Goal: Find specific page/section: Find specific page/section

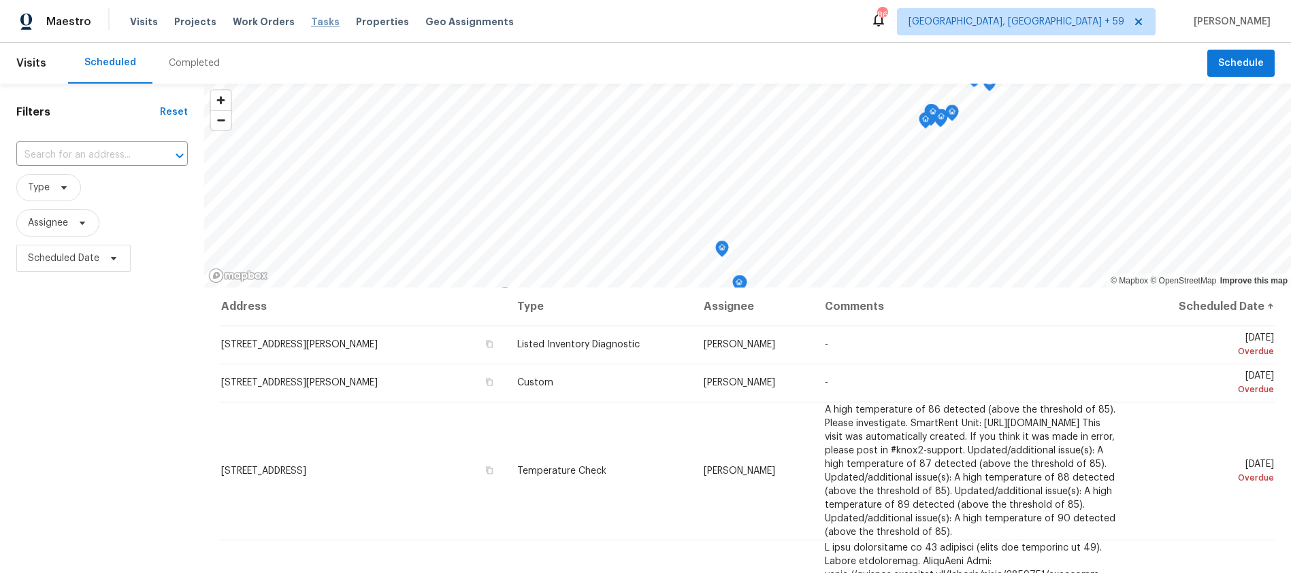
click at [311, 24] on span "Tasks" at bounding box center [325, 22] width 29 height 10
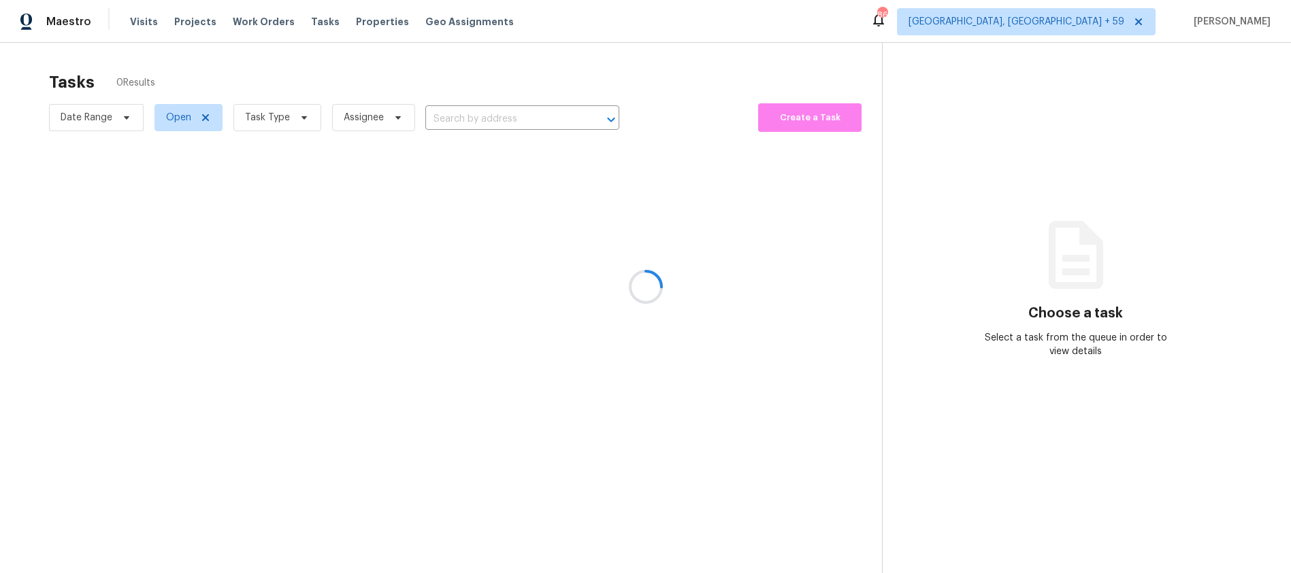
click at [352, 21] on div at bounding box center [645, 286] width 1291 height 573
click at [359, 22] on div at bounding box center [645, 286] width 1291 height 573
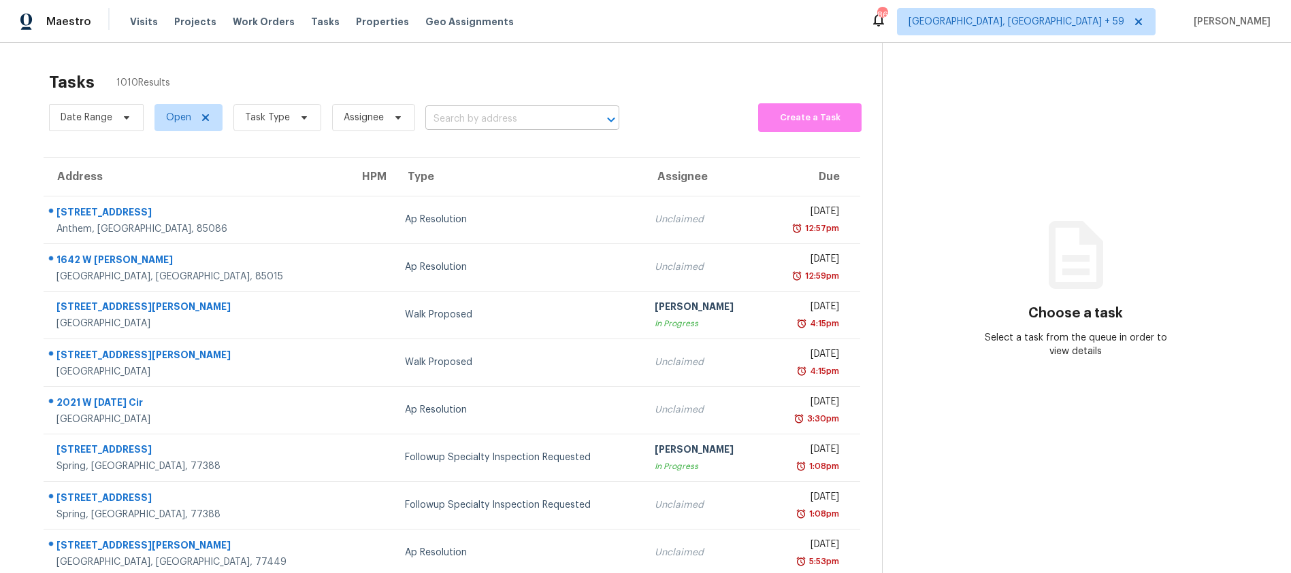
click at [507, 127] on input "text" at bounding box center [503, 119] width 156 height 21
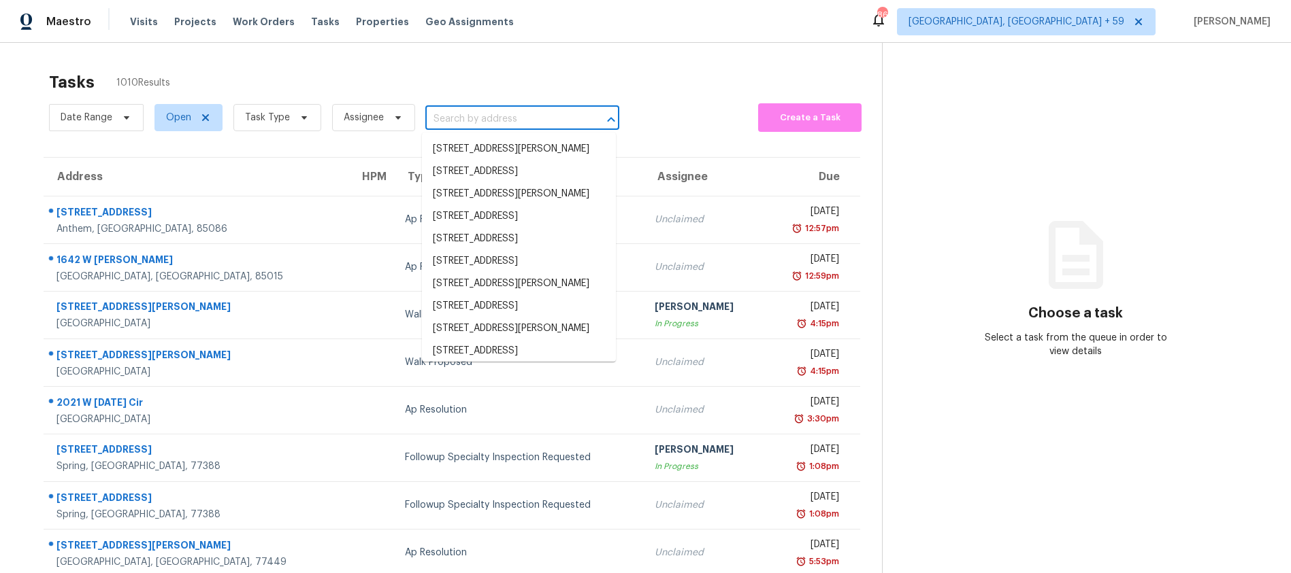
paste input "[STREET_ADDRESS][PERSON_NAME][PERSON_NAME]"
type input "[STREET_ADDRESS][PERSON_NAME][PERSON_NAME]"
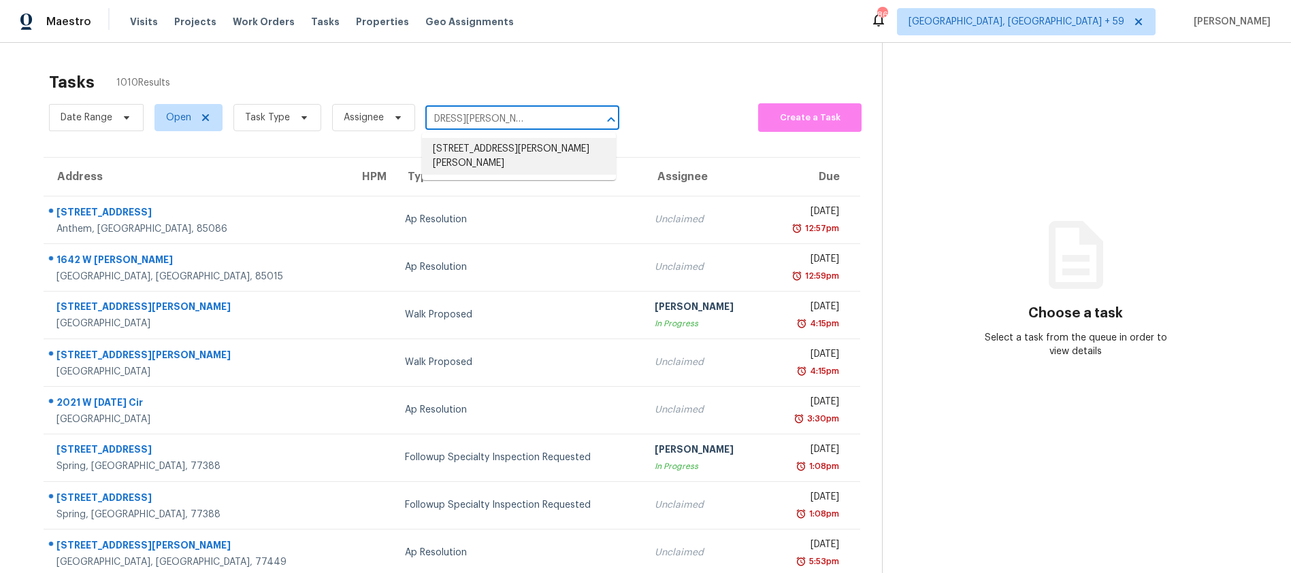
click at [503, 149] on li "[STREET_ADDRESS][PERSON_NAME][PERSON_NAME]" at bounding box center [519, 156] width 194 height 37
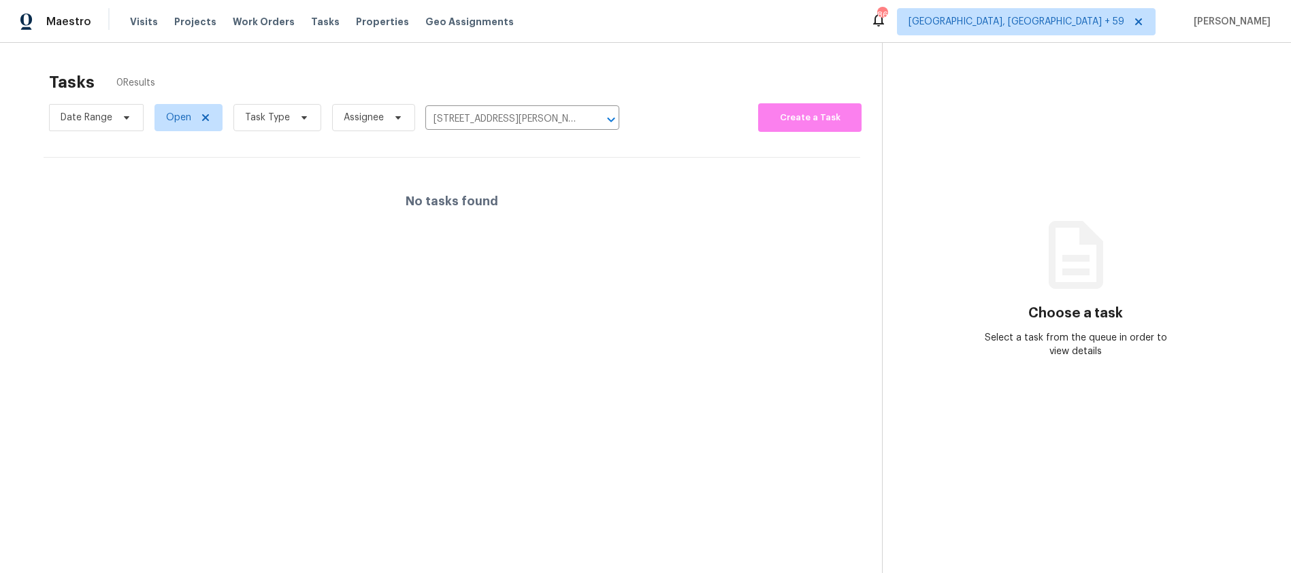
click at [356, 29] on div "Visits Projects Work Orders Tasks Properties Geo Assignments" at bounding box center [330, 21] width 400 height 27
click at [358, 24] on span "Properties" at bounding box center [382, 22] width 53 height 14
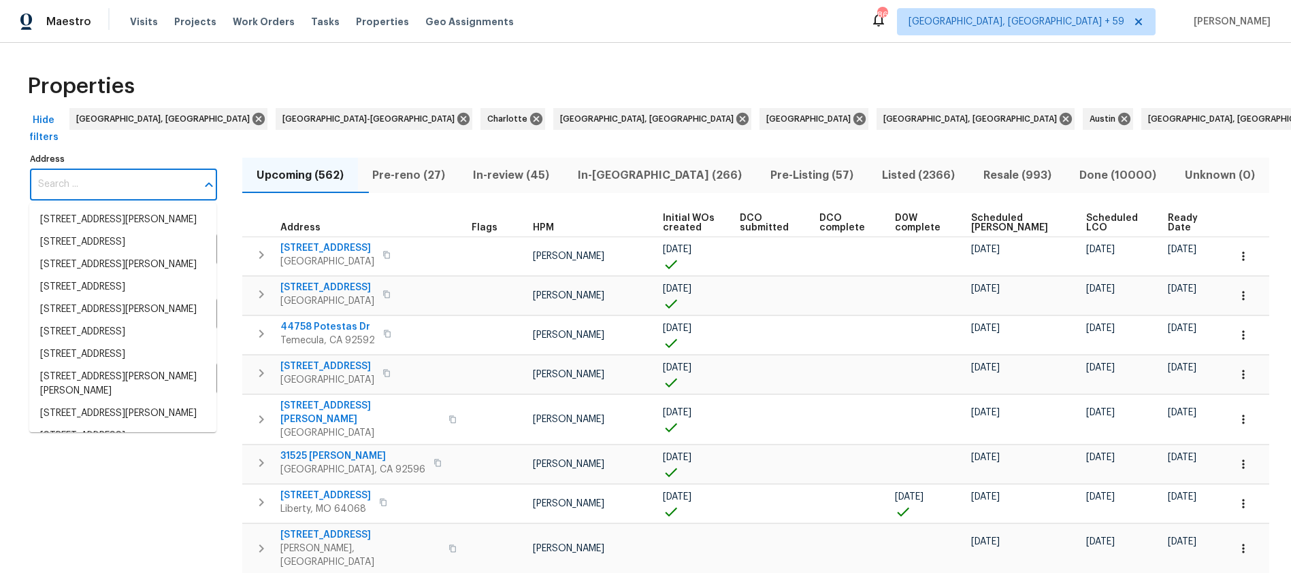
click at [110, 184] on input "Address" at bounding box center [113, 185] width 167 height 32
paste input "[STREET_ADDRESS][PERSON_NAME][PERSON_NAME]"
type input "[STREET_ADDRESS][PERSON_NAME][PERSON_NAME]"
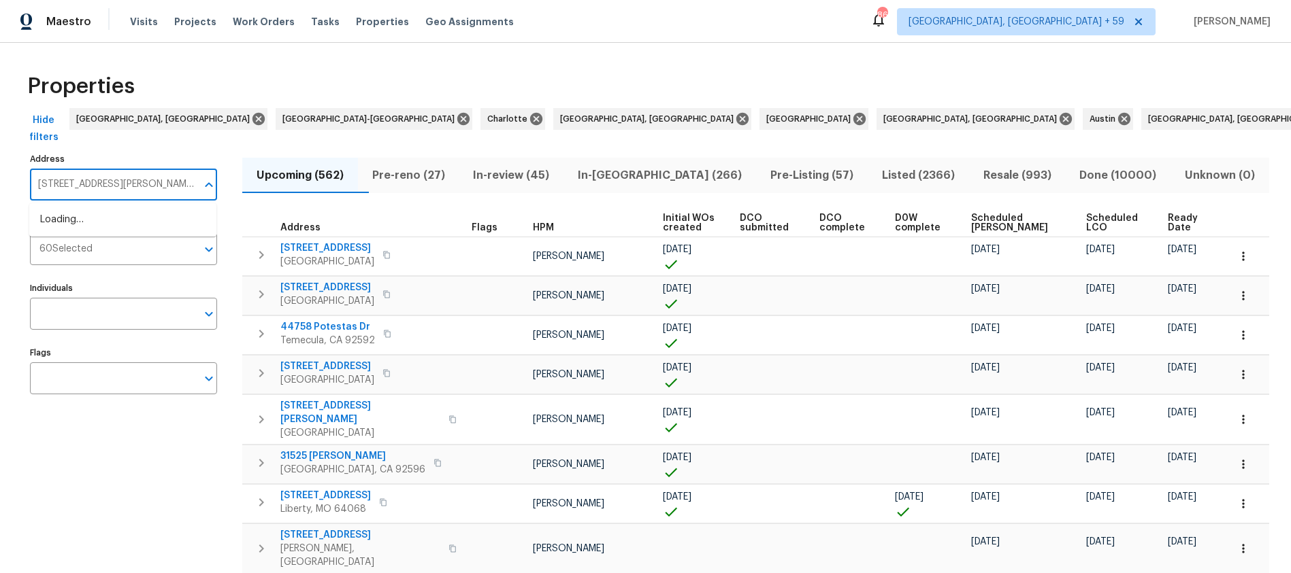
scroll to position [0, 41]
click at [144, 232] on li "[STREET_ADDRESS][PERSON_NAME][PERSON_NAME]" at bounding box center [122, 227] width 187 height 37
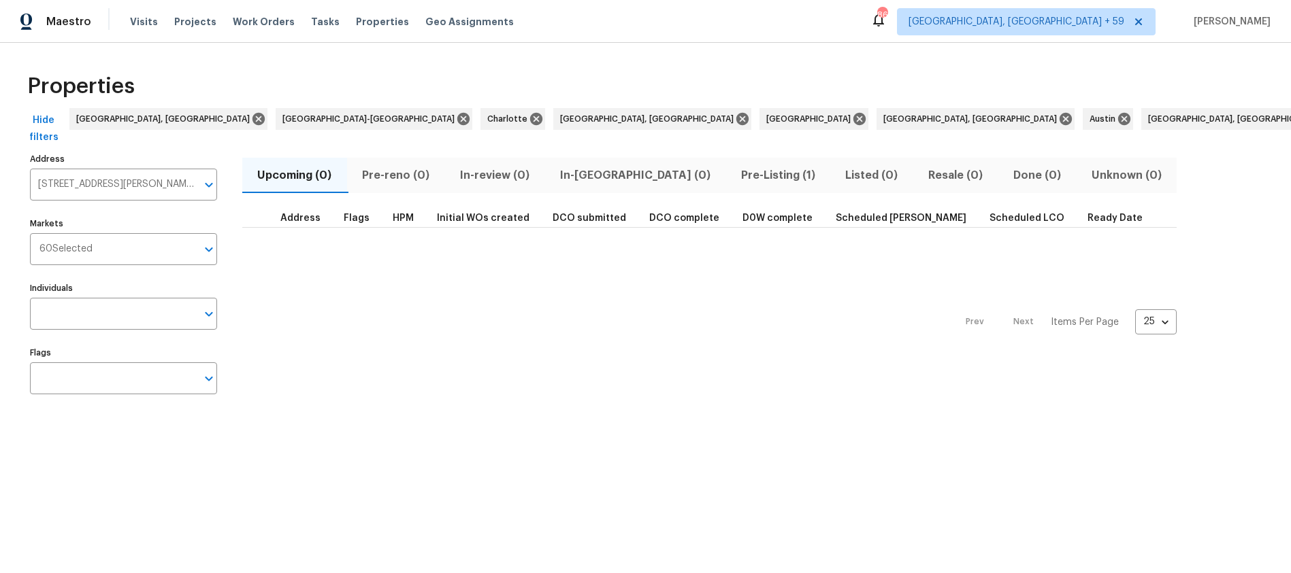
click at [725, 163] on button "Pre-Listing (1)" at bounding box center [777, 175] width 105 height 35
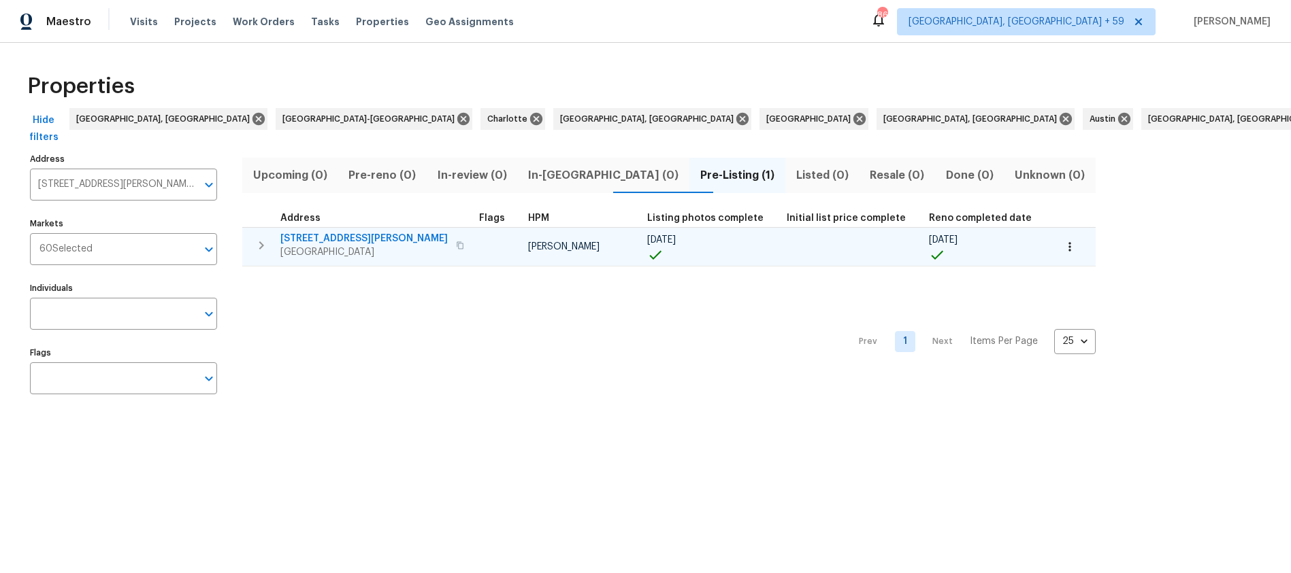
click at [322, 236] on span "[STREET_ADDRESS][PERSON_NAME]" at bounding box center [363, 239] width 167 height 14
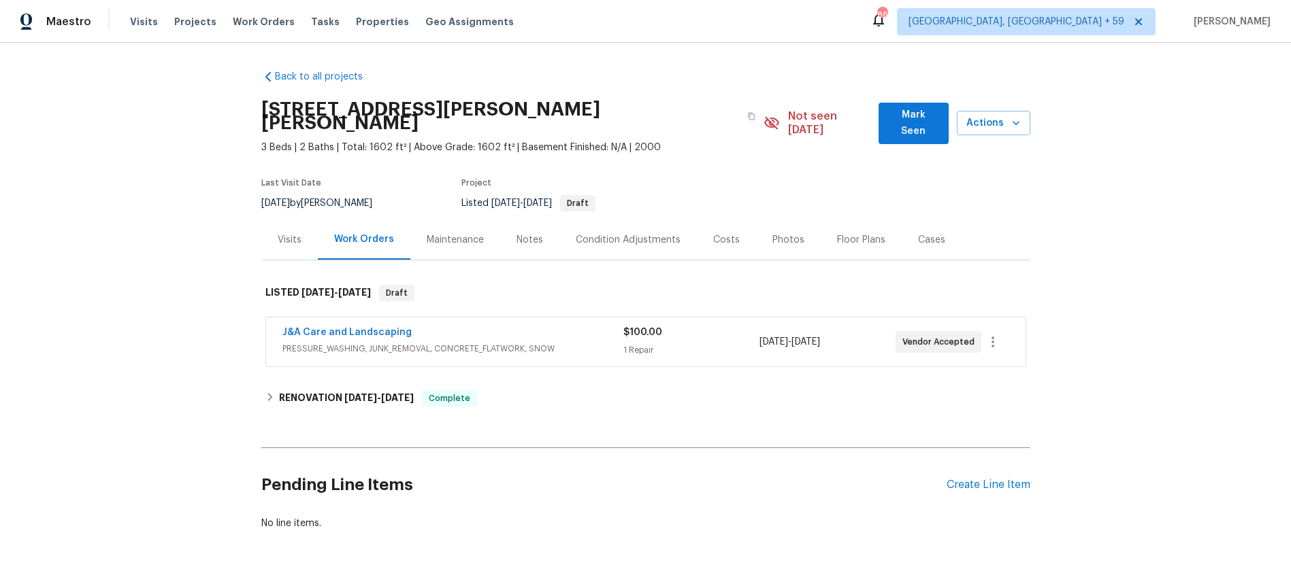
click at [714, 233] on div "Costs" at bounding box center [726, 240] width 27 height 14
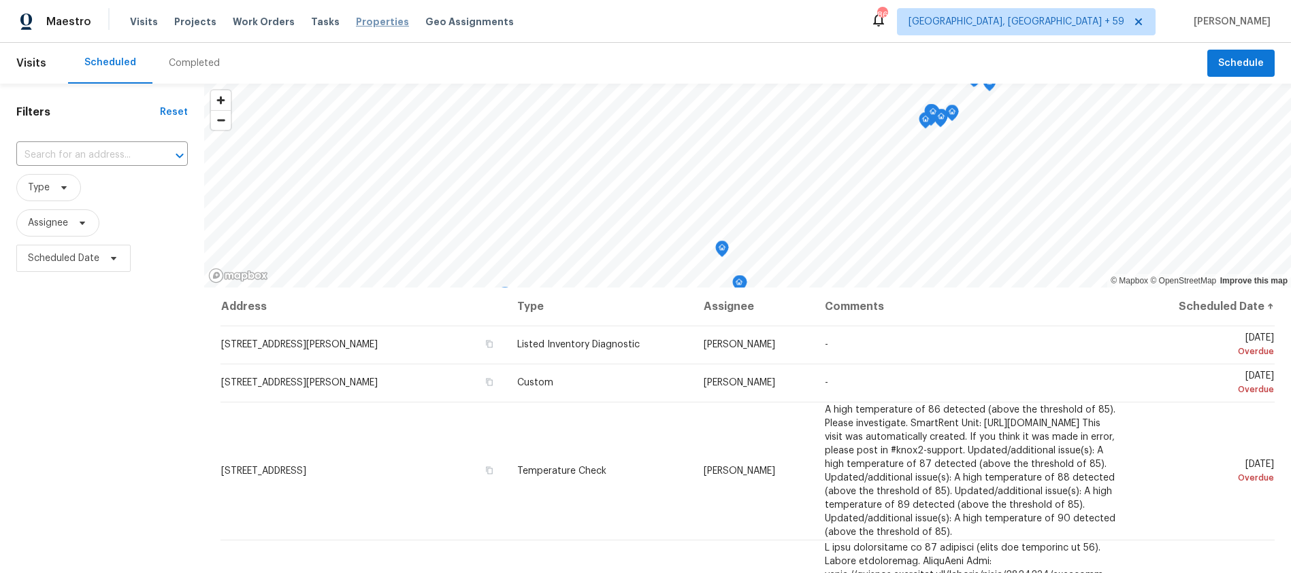
click at [367, 17] on span "Properties" at bounding box center [382, 22] width 53 height 14
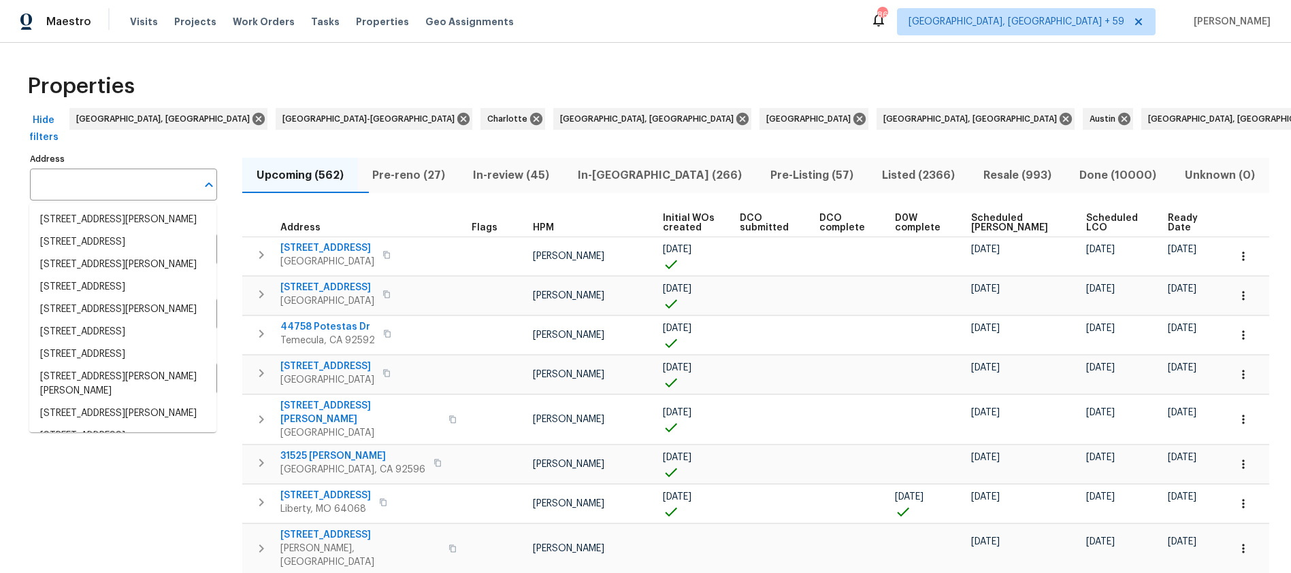
click at [136, 180] on input "Address" at bounding box center [113, 185] width 167 height 32
paste input "711 Forest Rd"
type input "711 Forest Rd"
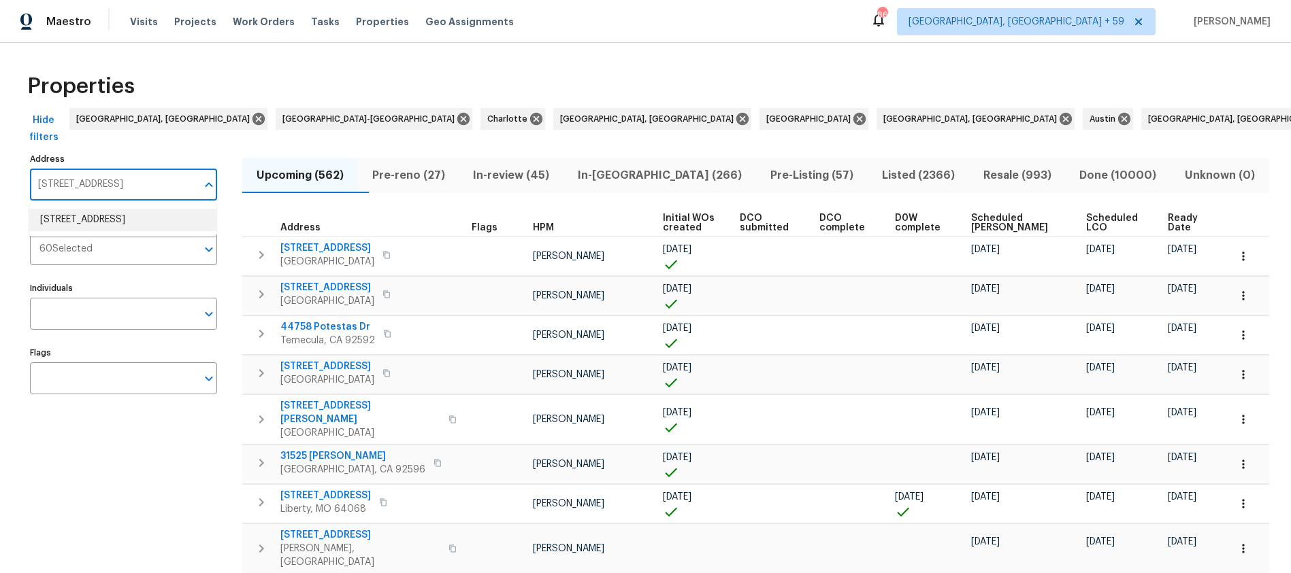
click at [116, 219] on li "711 Forest Rd Rock Hill SC 29730" at bounding box center [122, 220] width 187 height 22
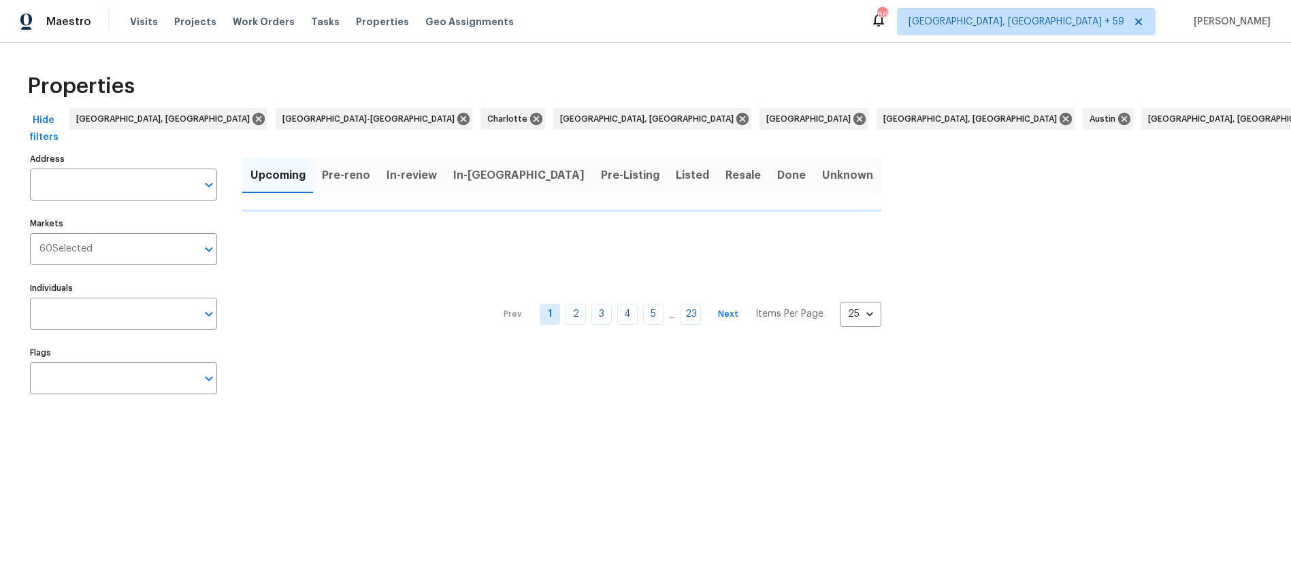
type input "711 Forest Rd Rock Hill SC 29730"
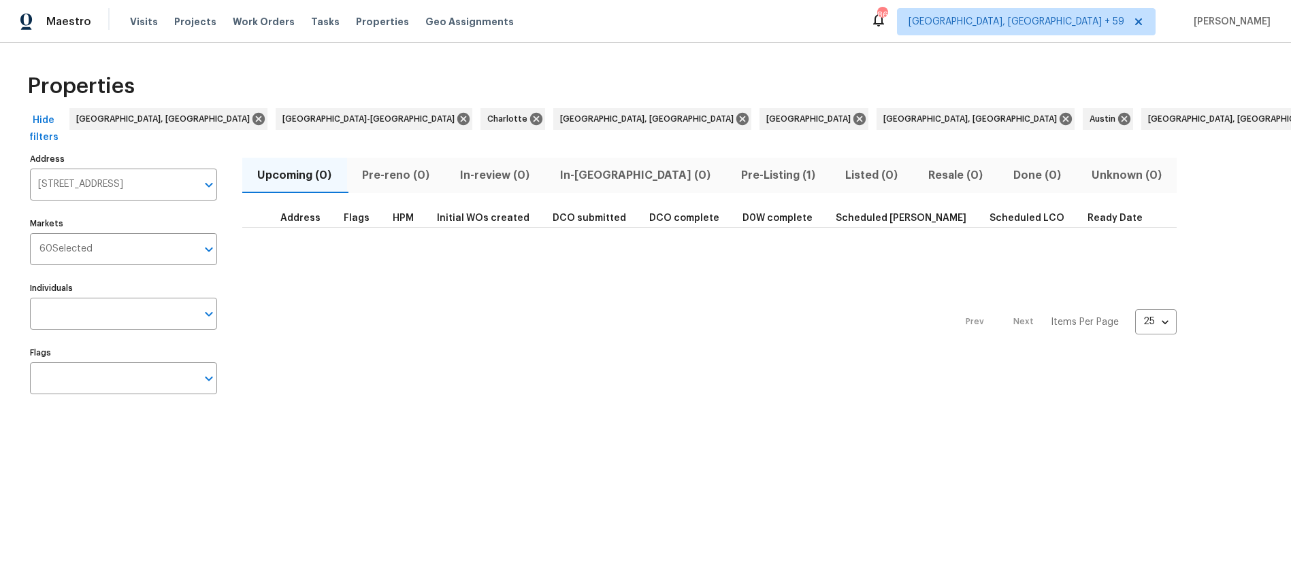
click at [733, 174] on span "Pre-Listing (1)" at bounding box center [777, 175] width 88 height 19
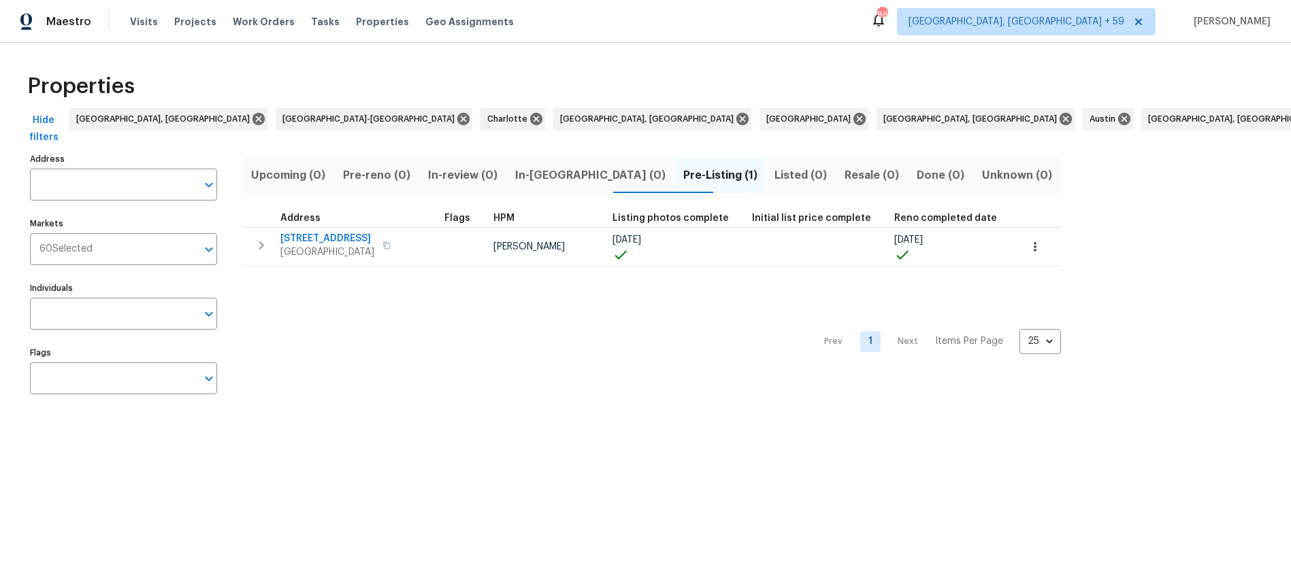
type input "711 Forest Rd Rock Hill SC 29730"
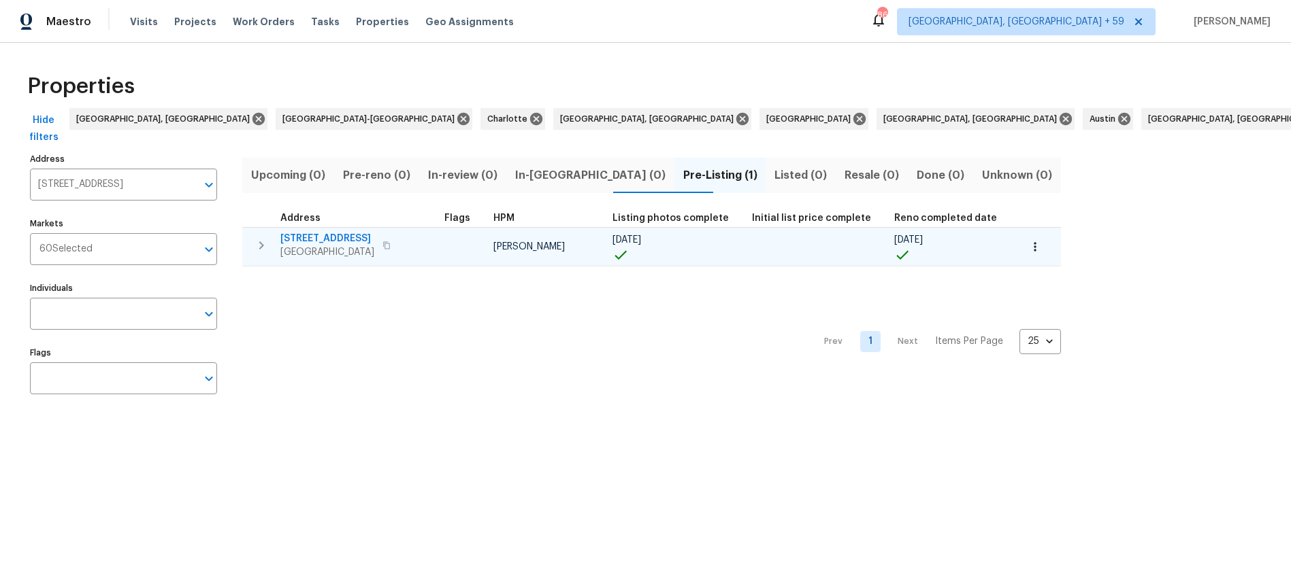
click at [315, 236] on span "711 Forest Rd" at bounding box center [327, 239] width 94 height 14
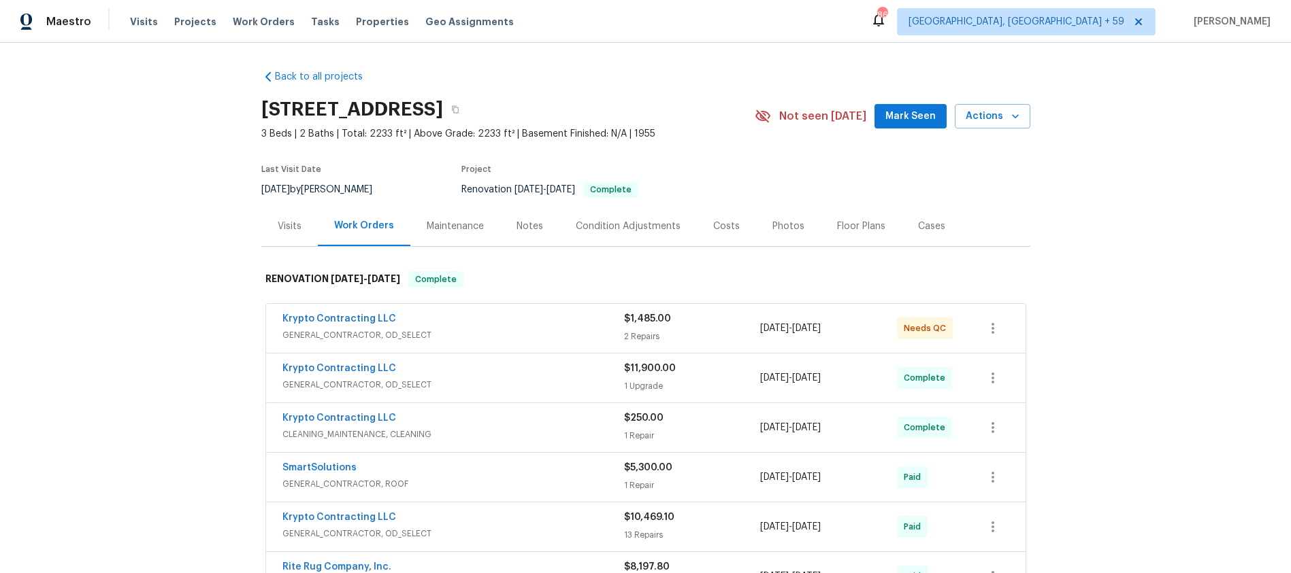
click at [725, 227] on div "Costs" at bounding box center [726, 227] width 27 height 14
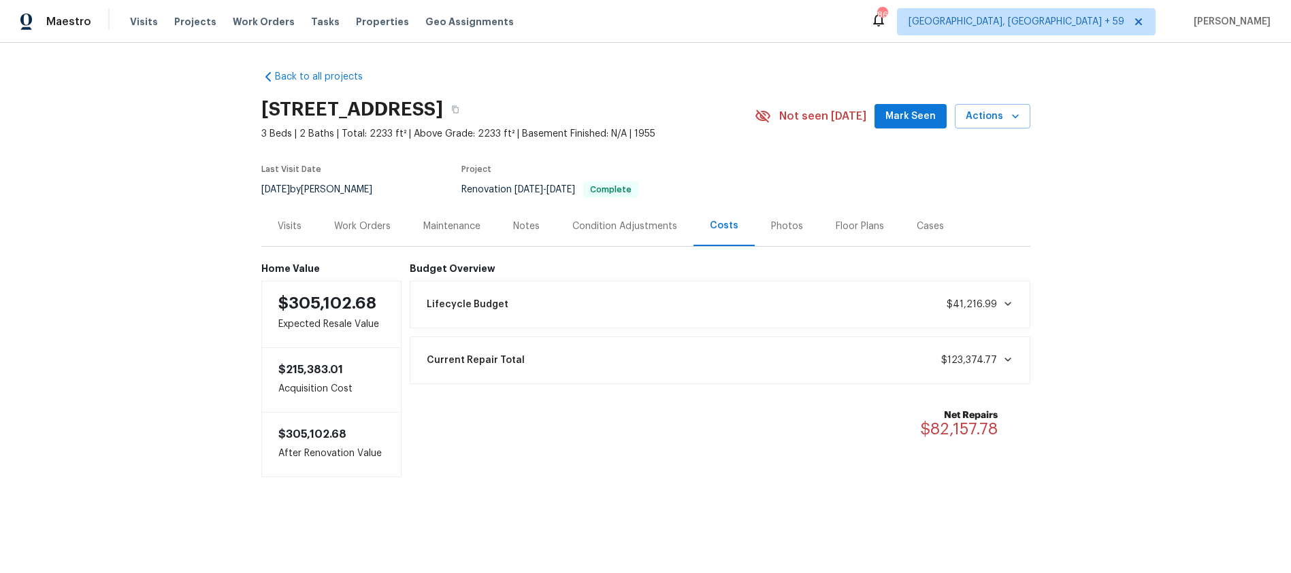
click at [978, 314] on div "Lifecycle Budget $41,216.99" at bounding box center [719, 305] width 603 height 30
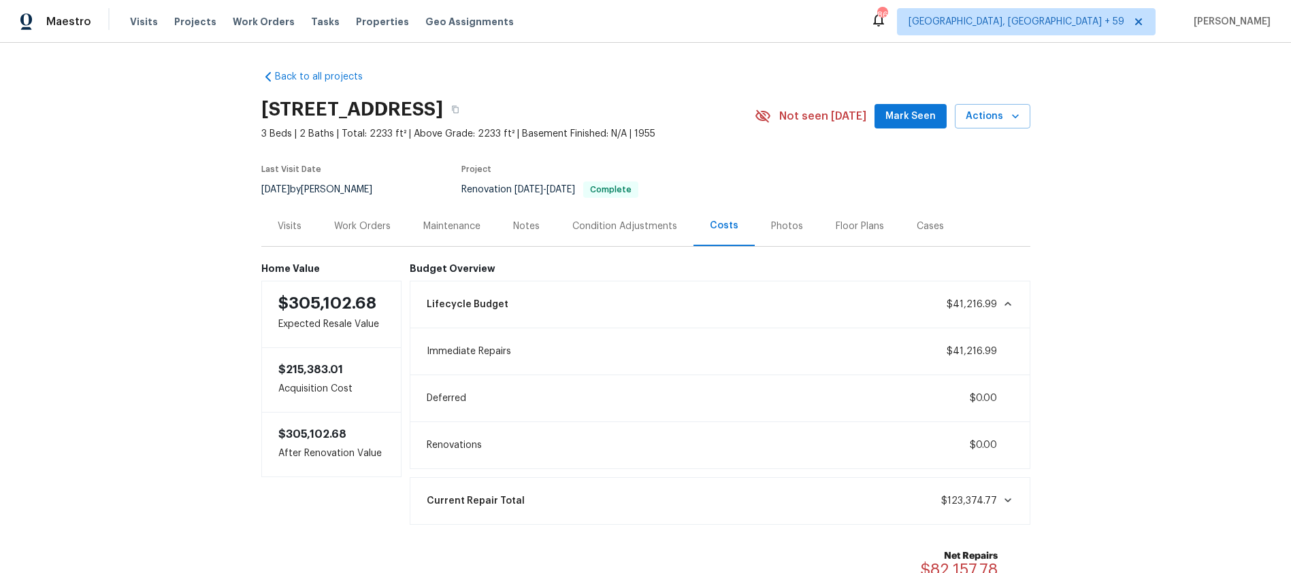
click at [976, 313] on div "Lifecycle Budget $41,216.99" at bounding box center [719, 305] width 603 height 30
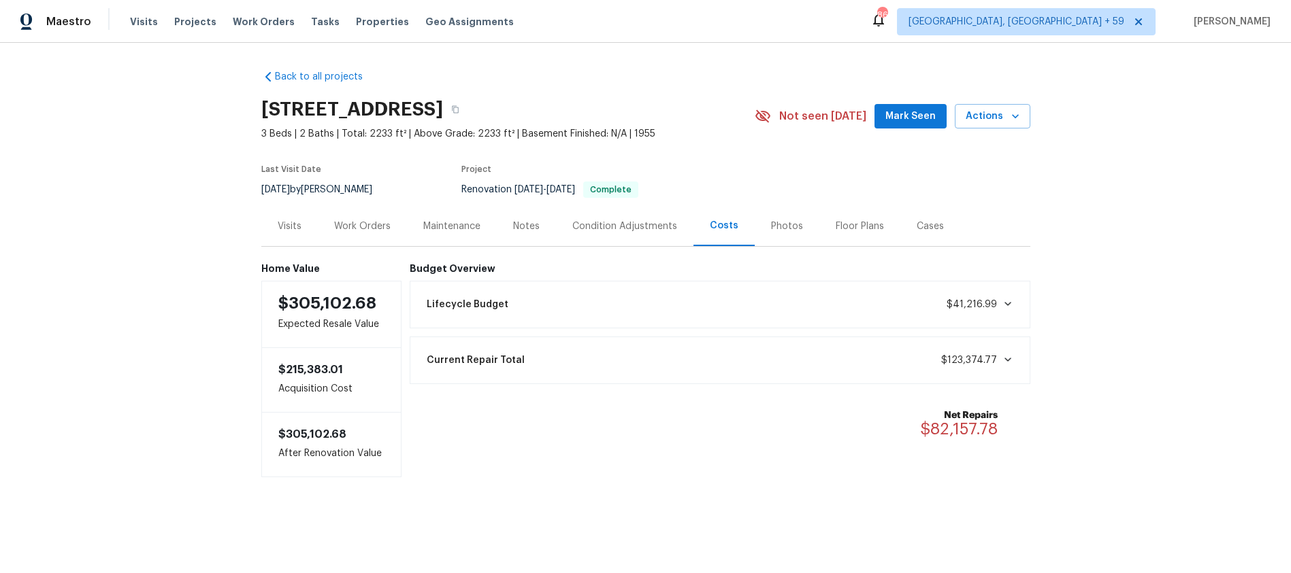
click at [1001, 357] on span at bounding box center [1005, 359] width 16 height 11
click at [993, 302] on span "$41,216.99" at bounding box center [971, 305] width 50 height 10
